Goal: Book appointment/travel/reservation

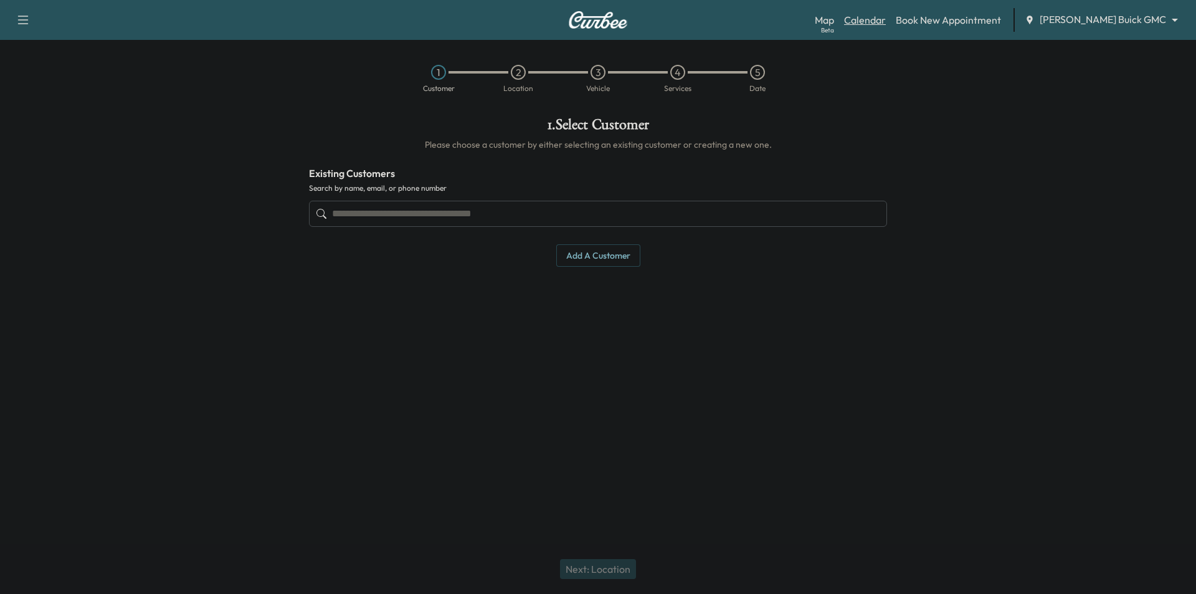
click at [886, 22] on link "Calendar" at bounding box center [865, 19] width 42 height 15
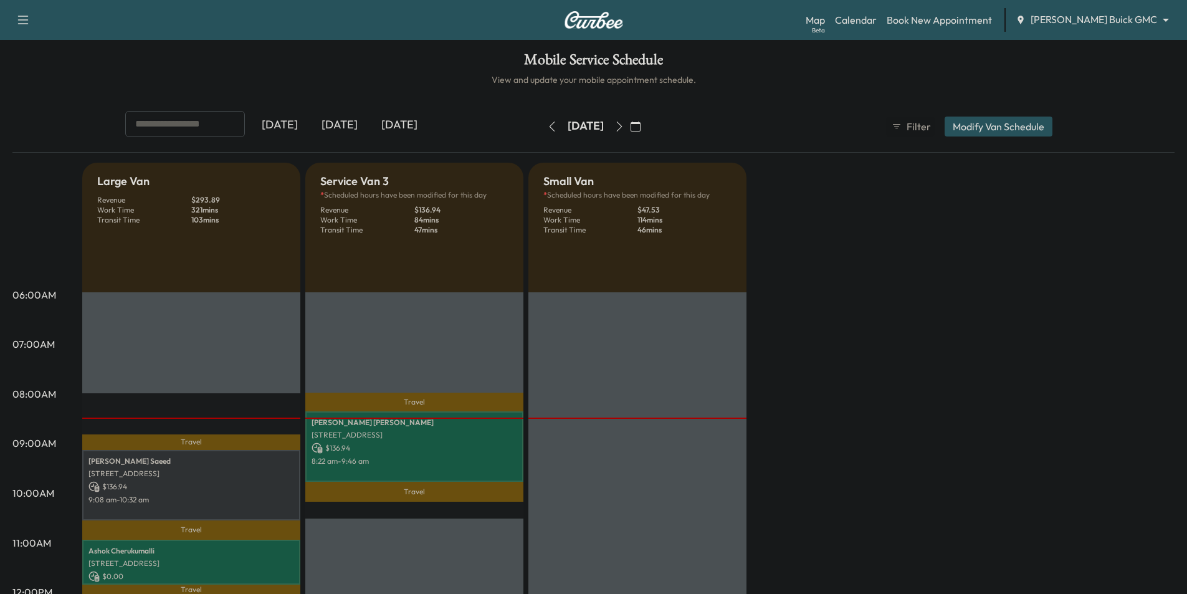
click at [624, 130] on icon "button" at bounding box center [619, 127] width 10 height 10
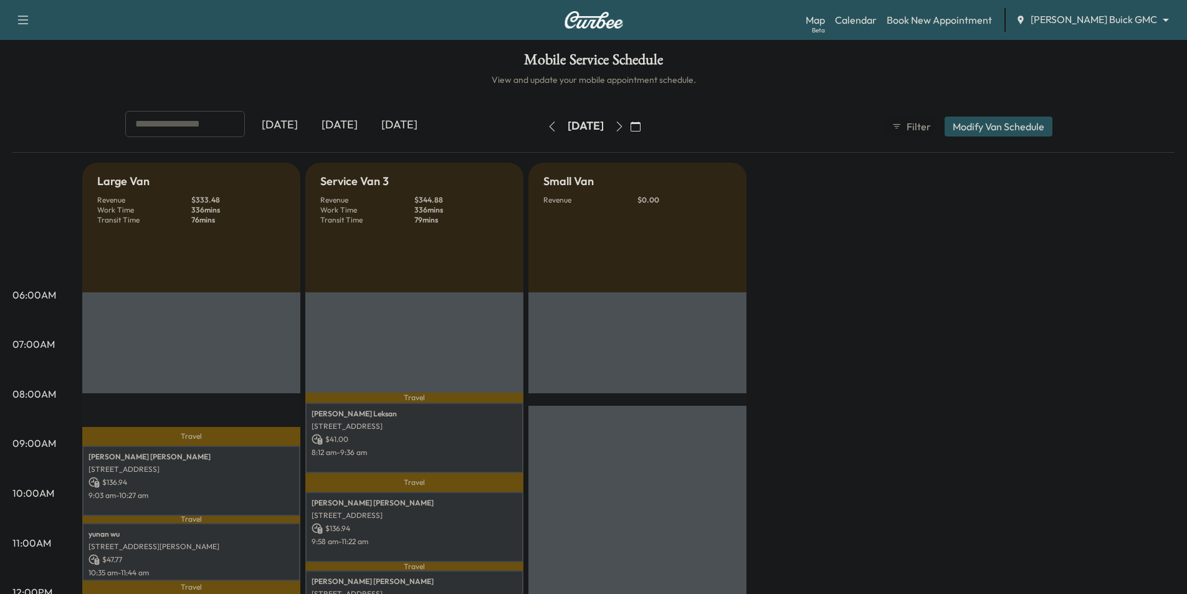
click at [624, 130] on icon "button" at bounding box center [619, 127] width 10 height 10
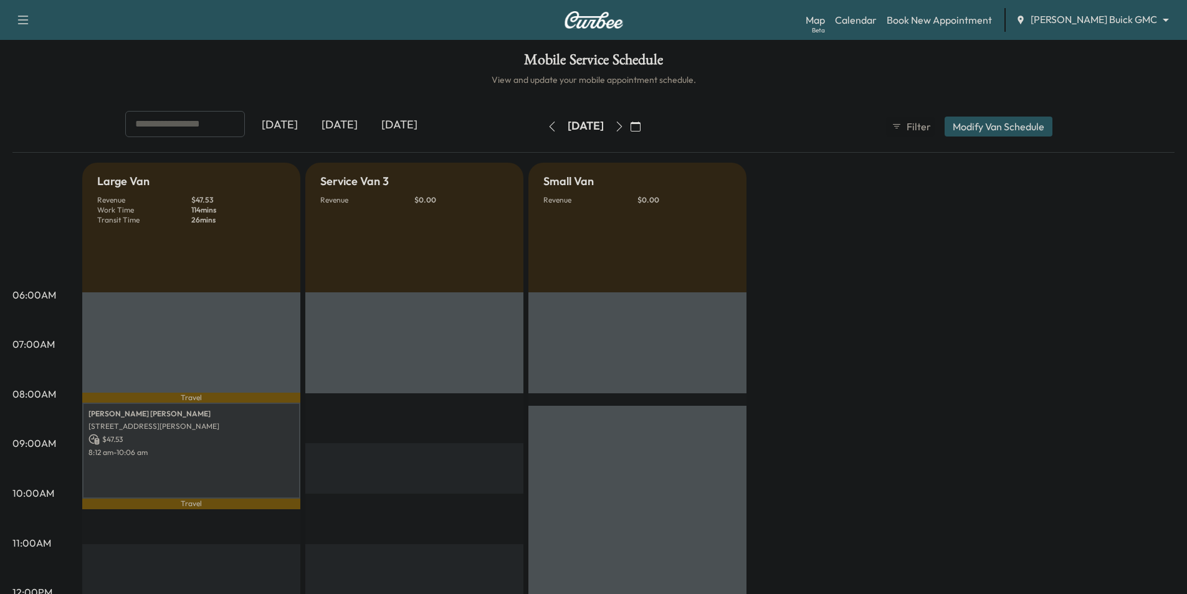
click at [411, 123] on div "[DATE]" at bounding box center [400, 125] width 60 height 29
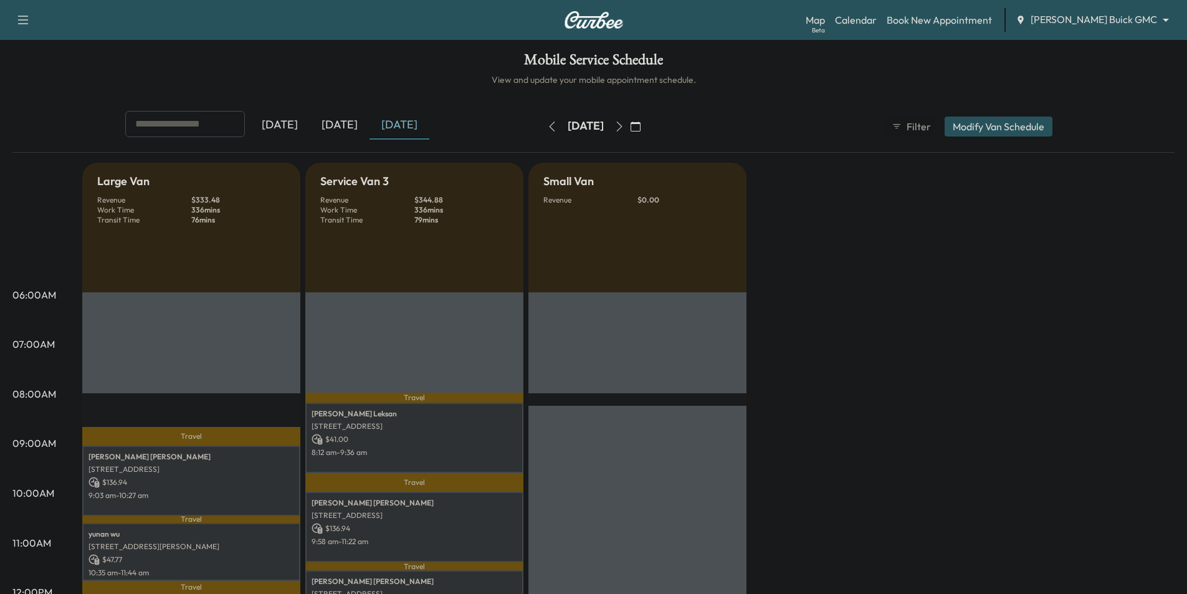
click at [630, 132] on button "button" at bounding box center [619, 127] width 21 height 20
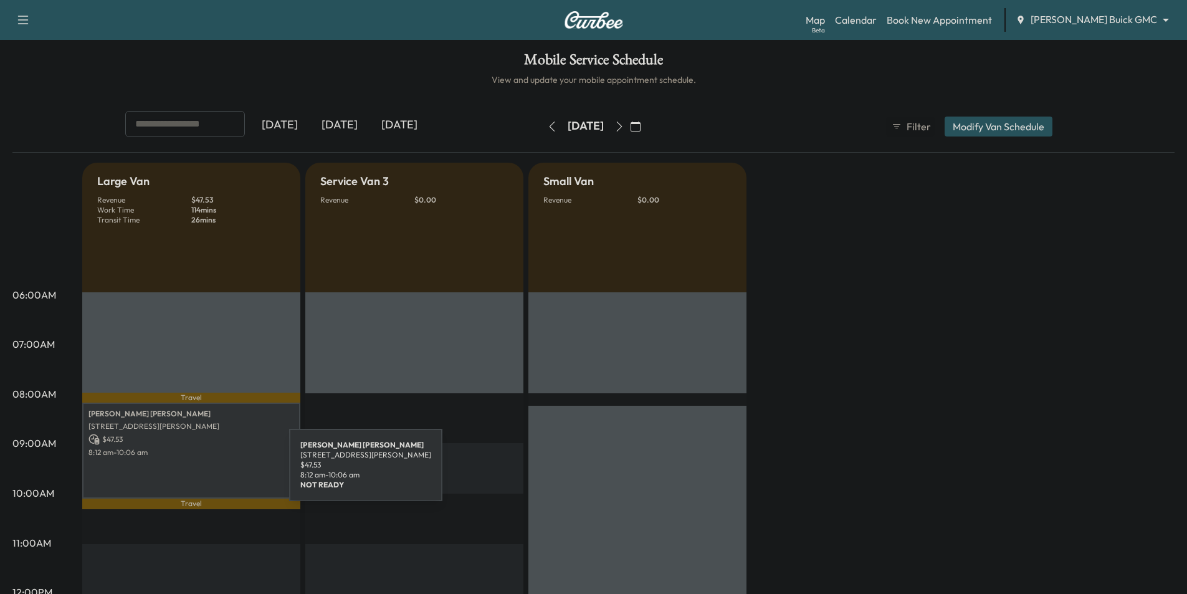
click at [196, 472] on div "[PERSON_NAME] [STREET_ADDRESS][PERSON_NAME] $ 47.53 8:12 am - 10:06 am" at bounding box center [191, 450] width 218 height 95
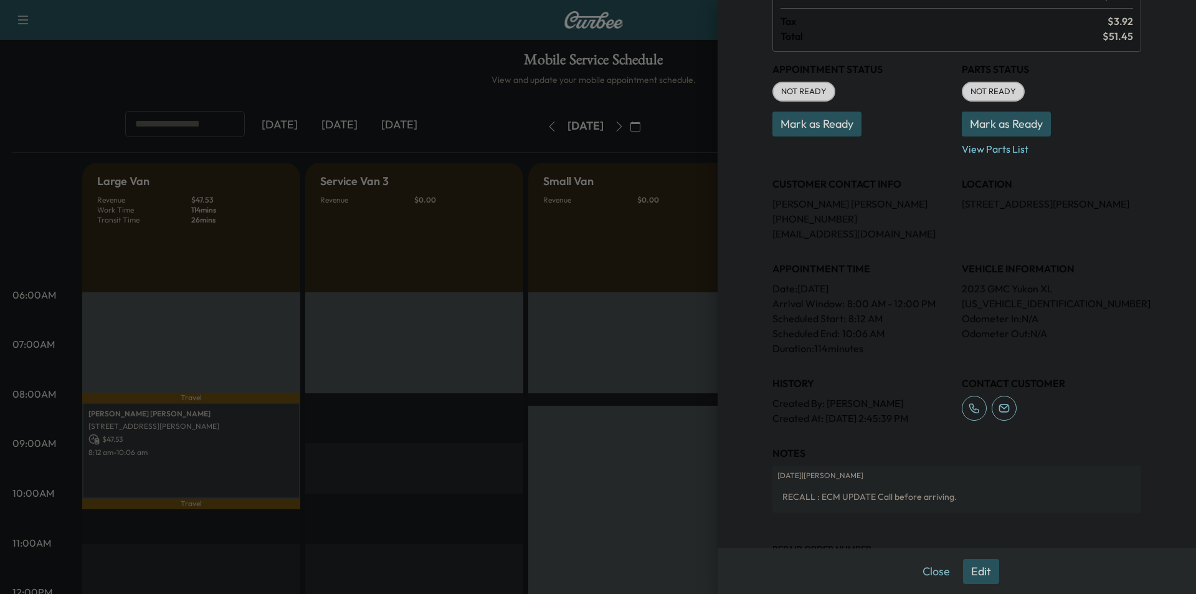
scroll to position [231, 0]
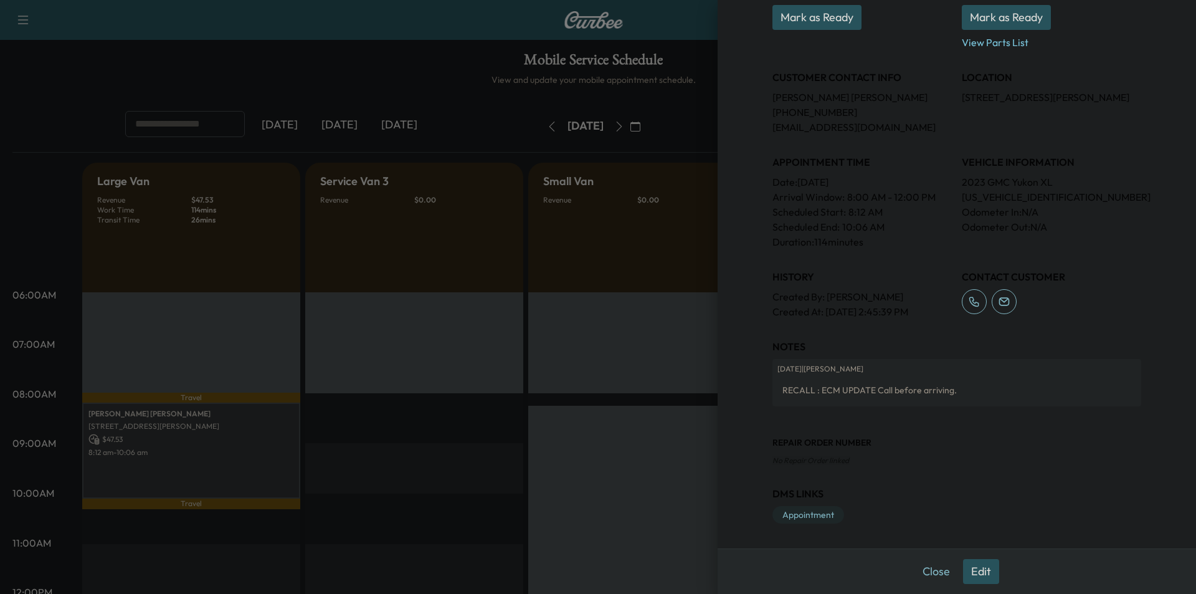
click at [981, 570] on button "Edit" at bounding box center [981, 571] width 36 height 25
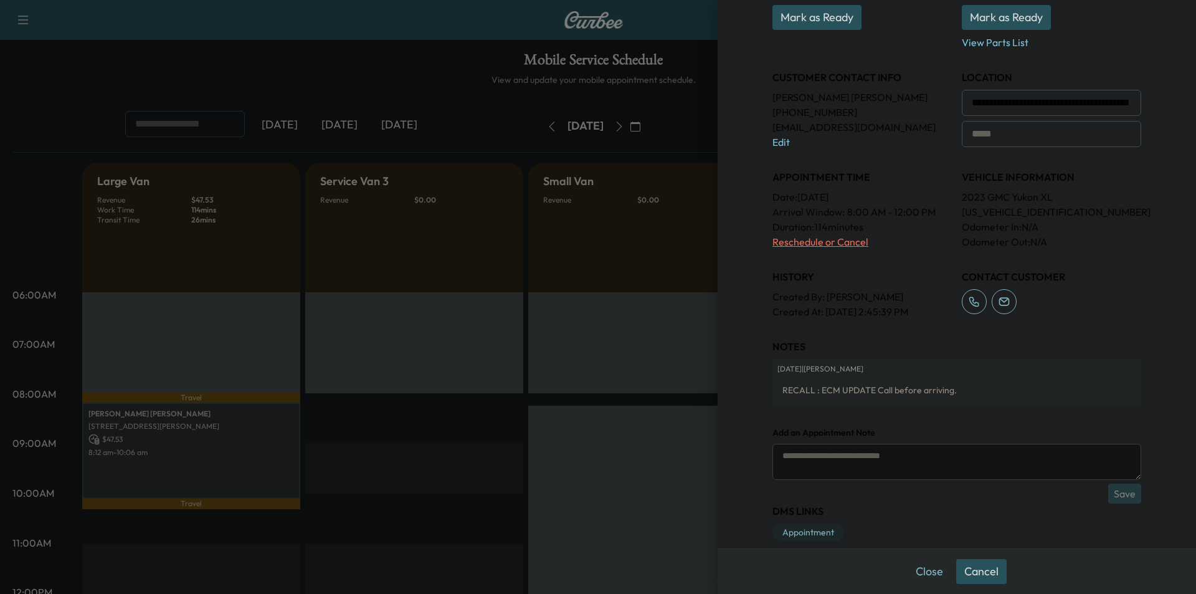
scroll to position [195, 0]
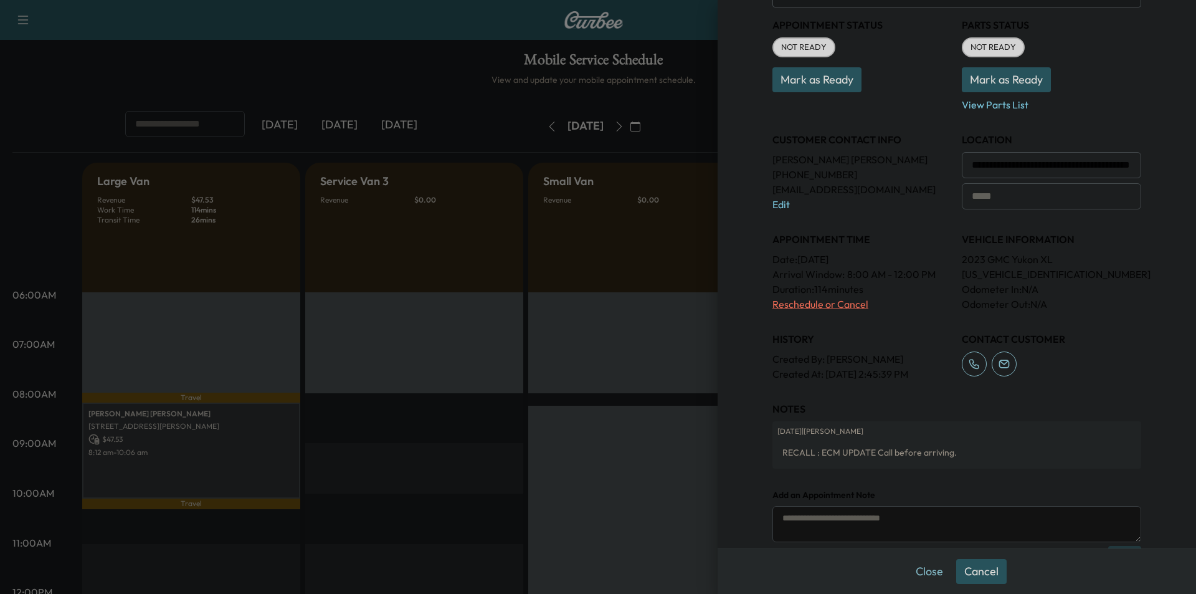
click at [811, 307] on p "Reschedule or Cancel" at bounding box center [862, 304] width 179 height 15
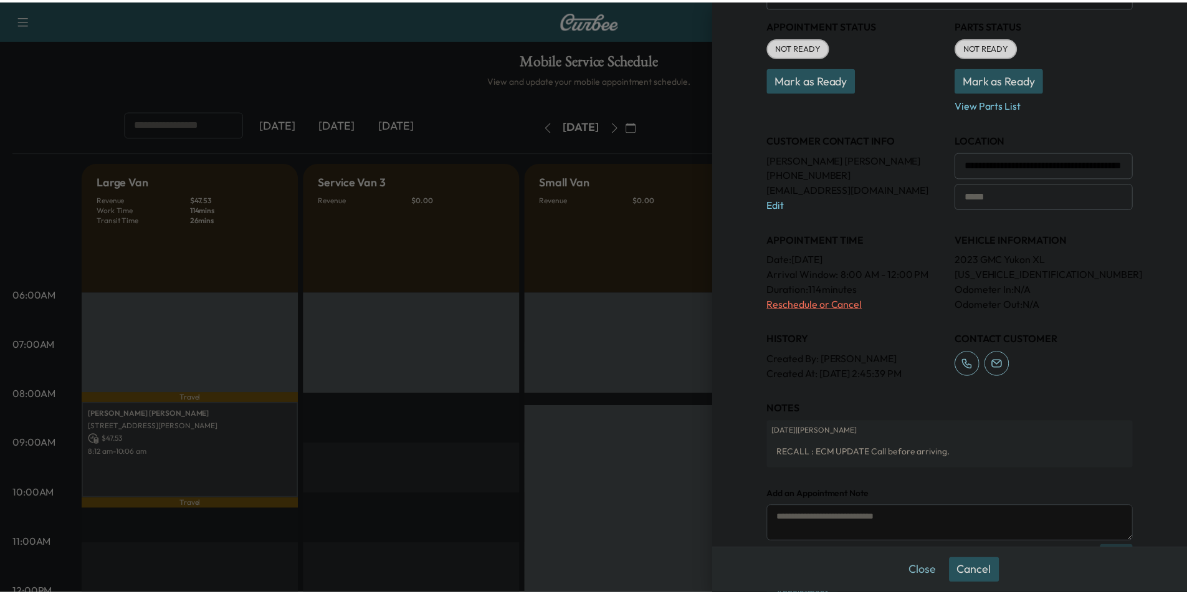
scroll to position [0, 0]
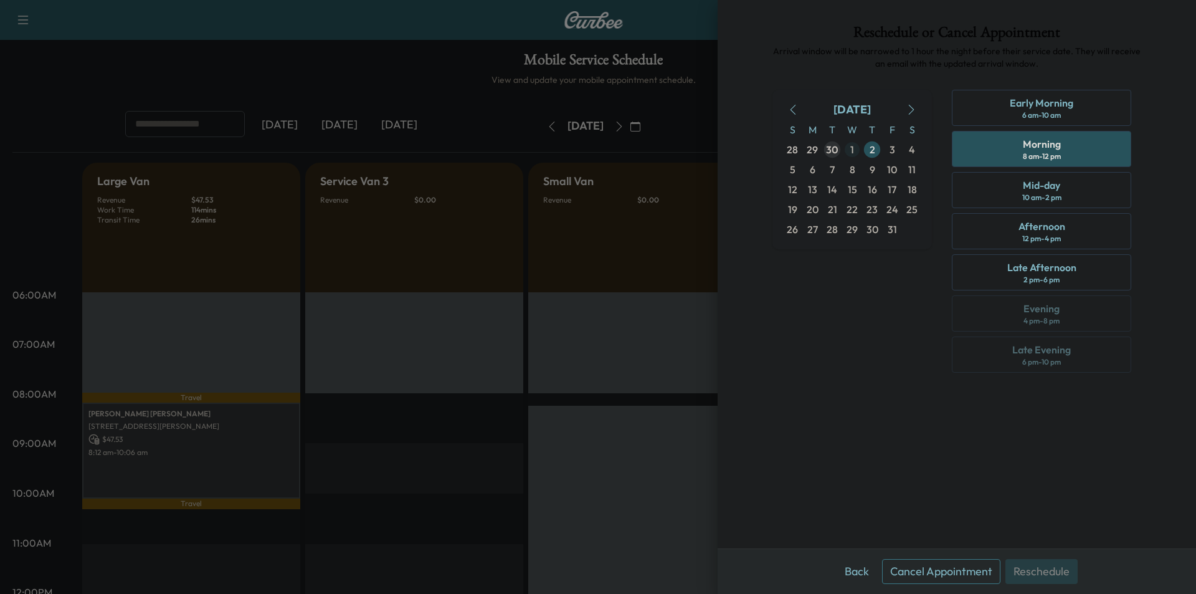
click at [851, 150] on span "1" at bounding box center [853, 149] width 4 height 15
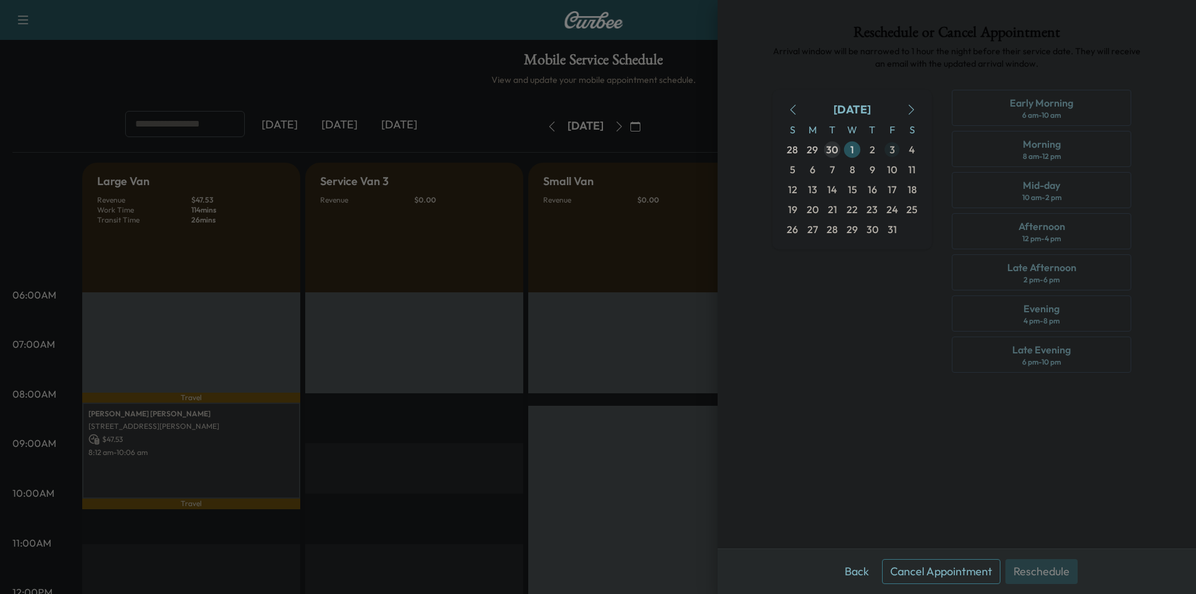
click at [896, 146] on span "3" at bounding box center [892, 150] width 20 height 20
click at [852, 573] on button "Back" at bounding box center [857, 571] width 41 height 25
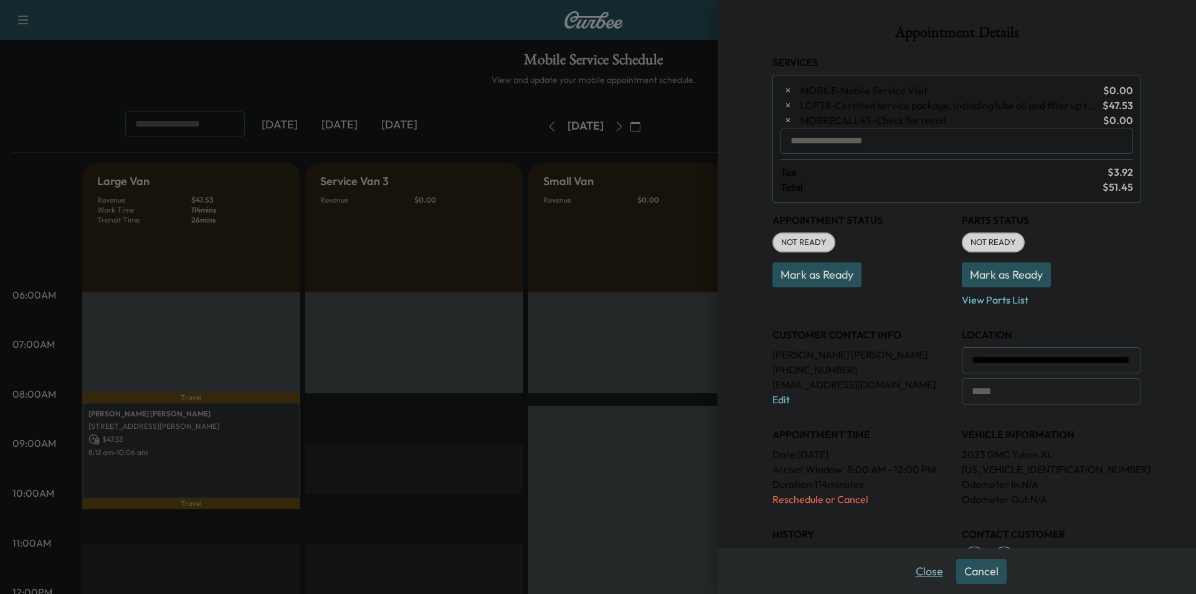
click at [922, 570] on button "Close" at bounding box center [930, 571] width 44 height 25
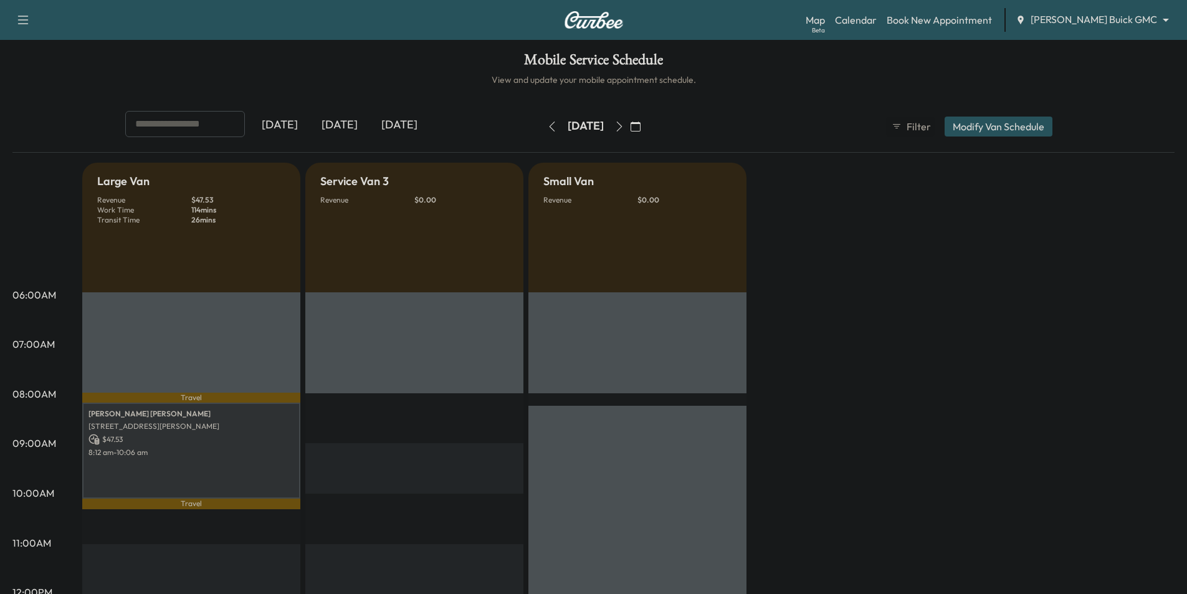
click at [330, 125] on div "[DATE]" at bounding box center [340, 125] width 60 height 29
